Goal: Task Accomplishment & Management: Manage account settings

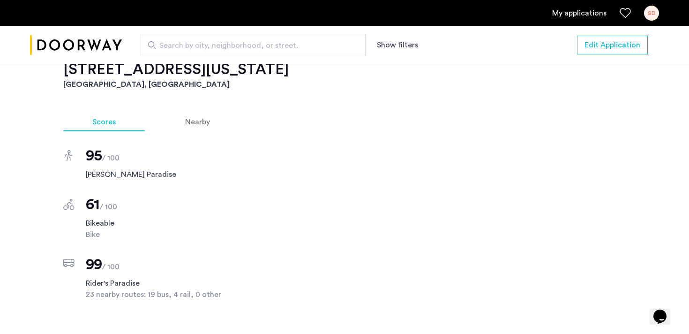
scroll to position [886, 0]
click at [215, 112] on div "Nearby" at bounding box center [197, 121] width 83 height 19
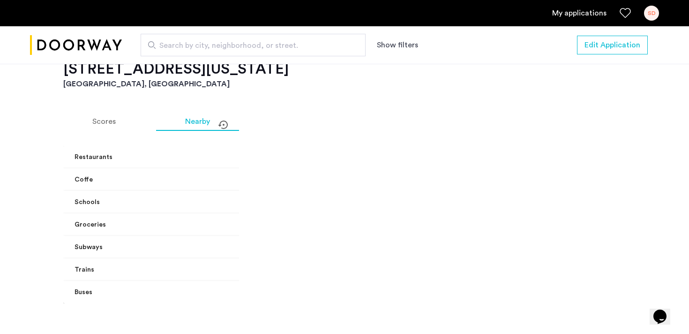
click at [282, 152] on span at bounding box center [284, 157] width 4 height 10
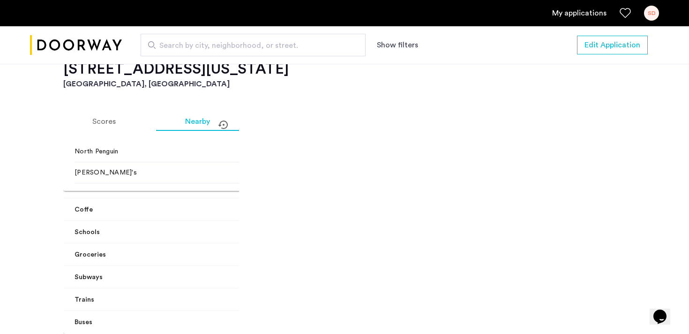
scroll to position [214, 0]
click at [220, 205] on span "Coffe" at bounding box center [179, 210] width 208 height 10
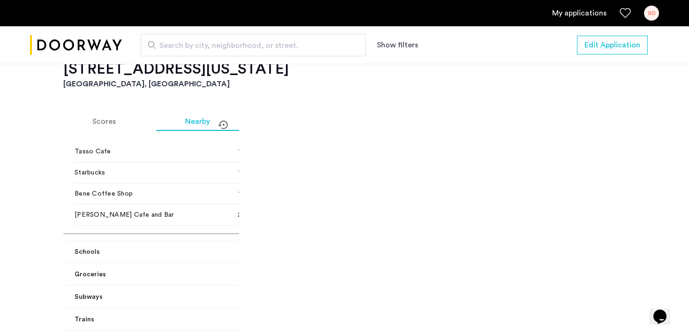
scroll to position [456, 0]
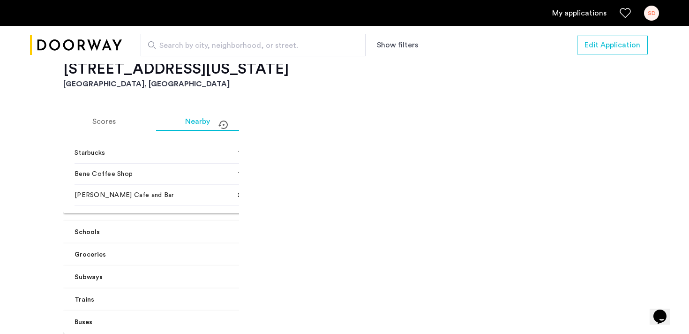
click at [224, 276] on mat-expansion-panel-header "Subways" at bounding box center [180, 277] width 234 height 22
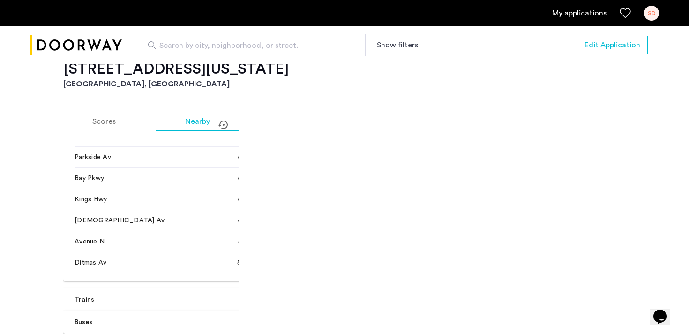
scroll to position [910, 0]
click at [227, 298] on mat-expansion-panel-header "Trains" at bounding box center [180, 299] width 234 height 22
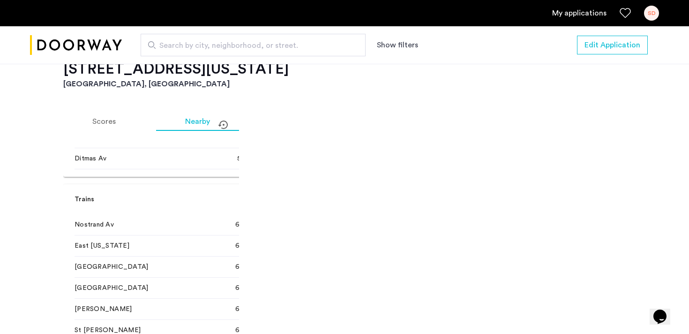
scroll to position [984, 0]
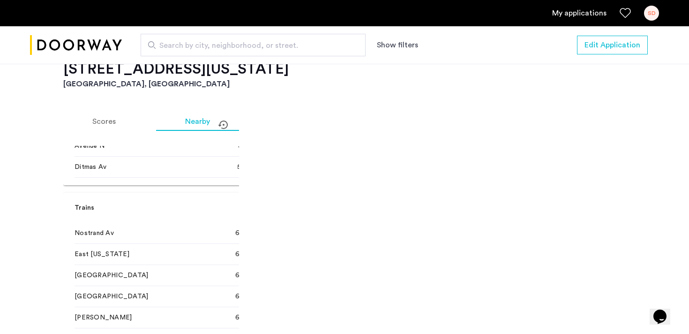
click at [218, 219] on mat-expansion-panel-header "Trains" at bounding box center [180, 208] width 234 height 30
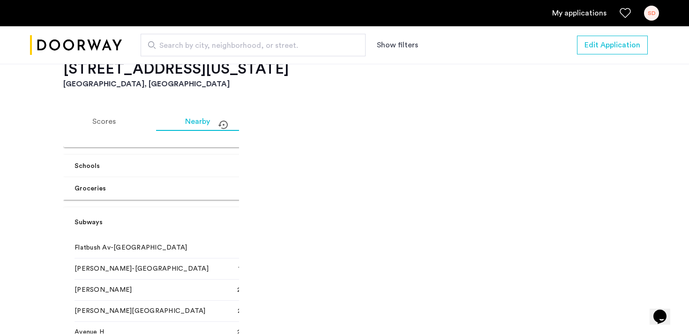
click at [282, 225] on span at bounding box center [284, 222] width 4 height 10
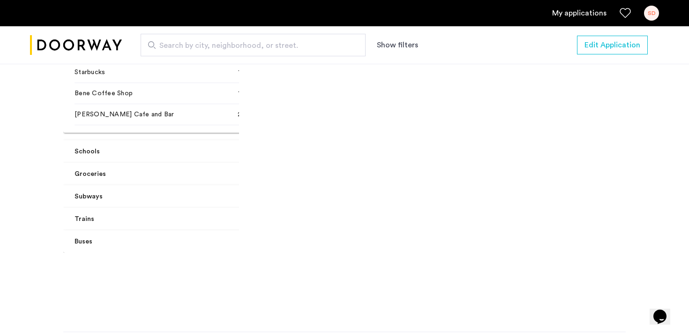
scroll to position [966, 0]
click at [282, 237] on span at bounding box center [284, 242] width 4 height 10
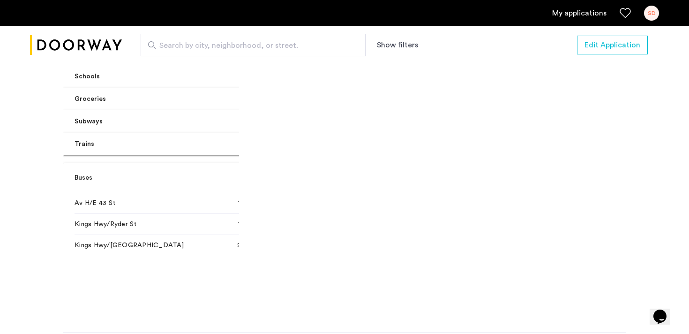
scroll to position [513, 0]
click at [282, 182] on span at bounding box center [284, 177] width 4 height 10
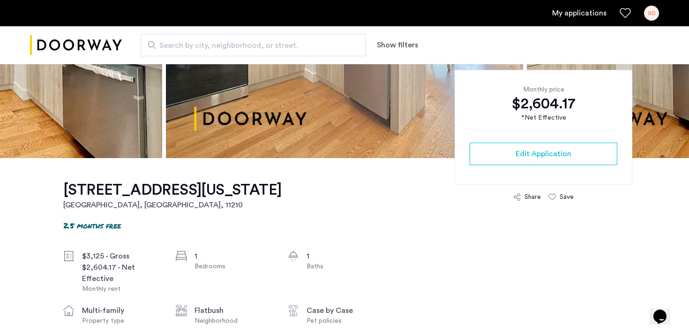
scroll to position [0, 0]
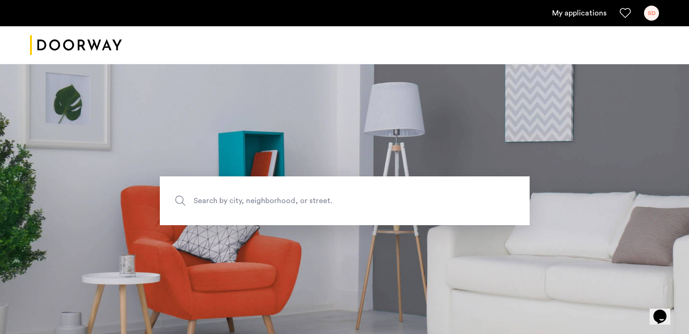
click at [656, 7] on div "SD" at bounding box center [651, 13] width 15 height 15
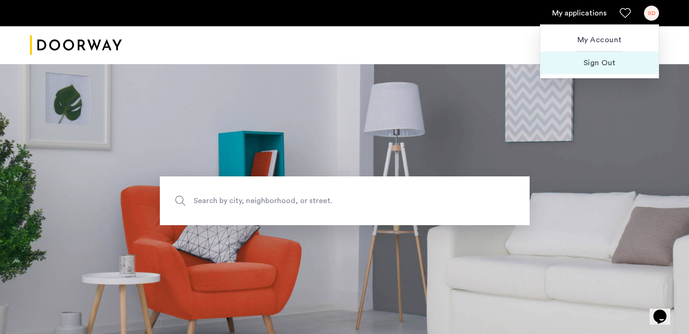
click at [581, 72] on button "Sign Out" at bounding box center [599, 63] width 118 height 22
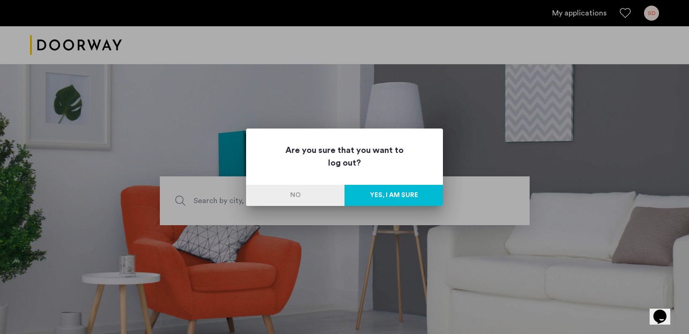
click at [375, 194] on button "Yes, I am sure" at bounding box center [394, 195] width 98 height 21
